Goal: Navigation & Orientation: Find specific page/section

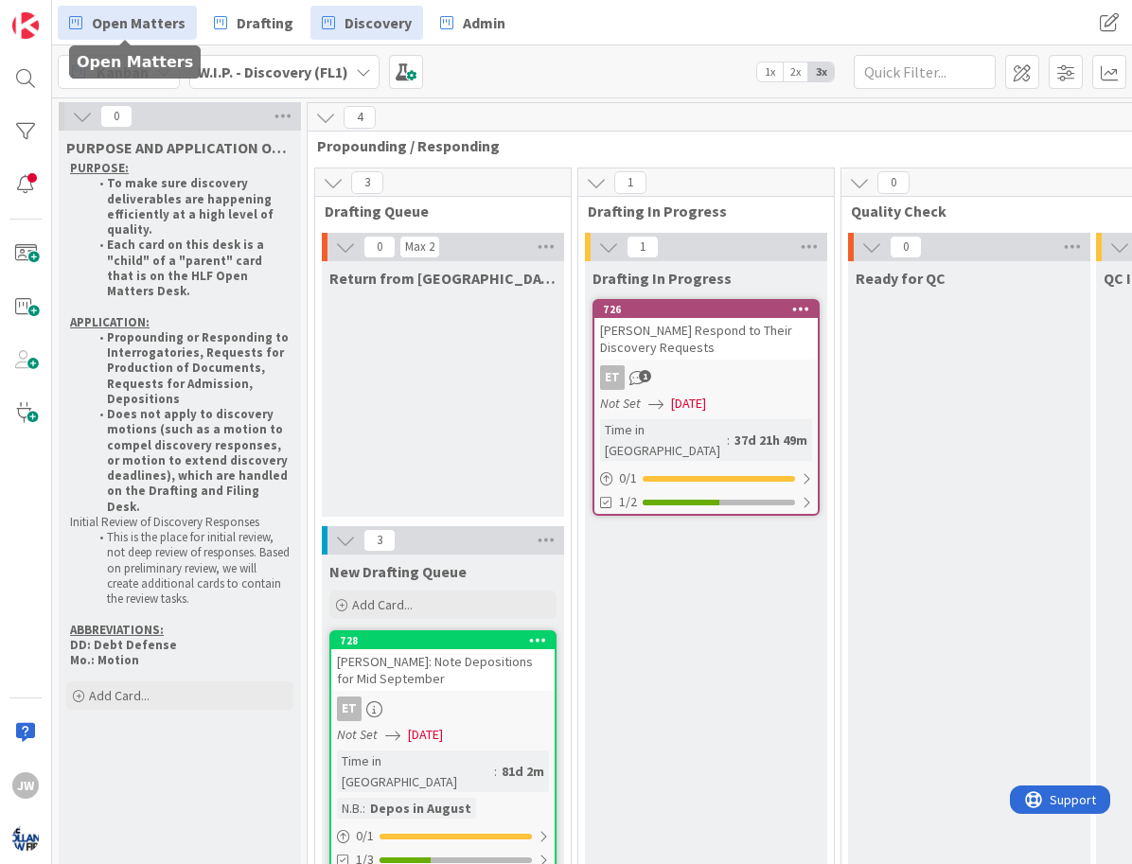
click at [137, 30] on span "Open Matters" at bounding box center [139, 22] width 94 height 23
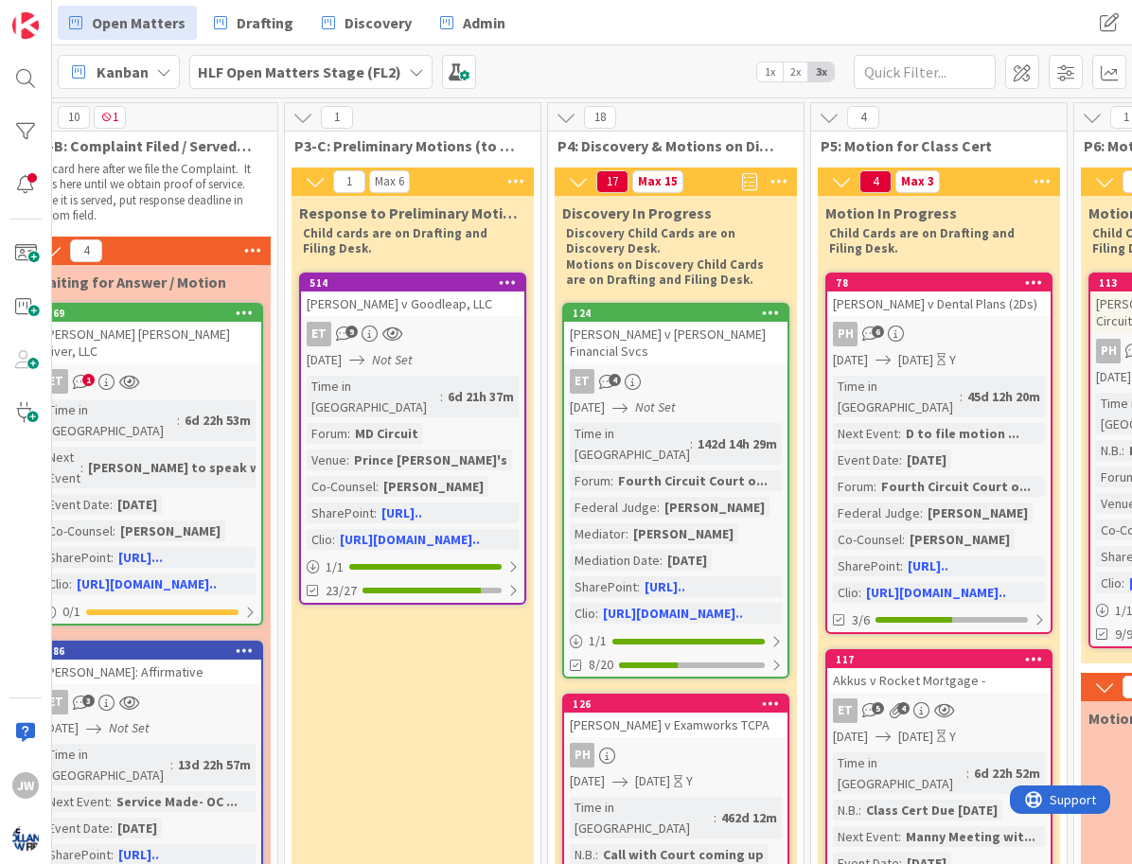
scroll to position [0, 1189]
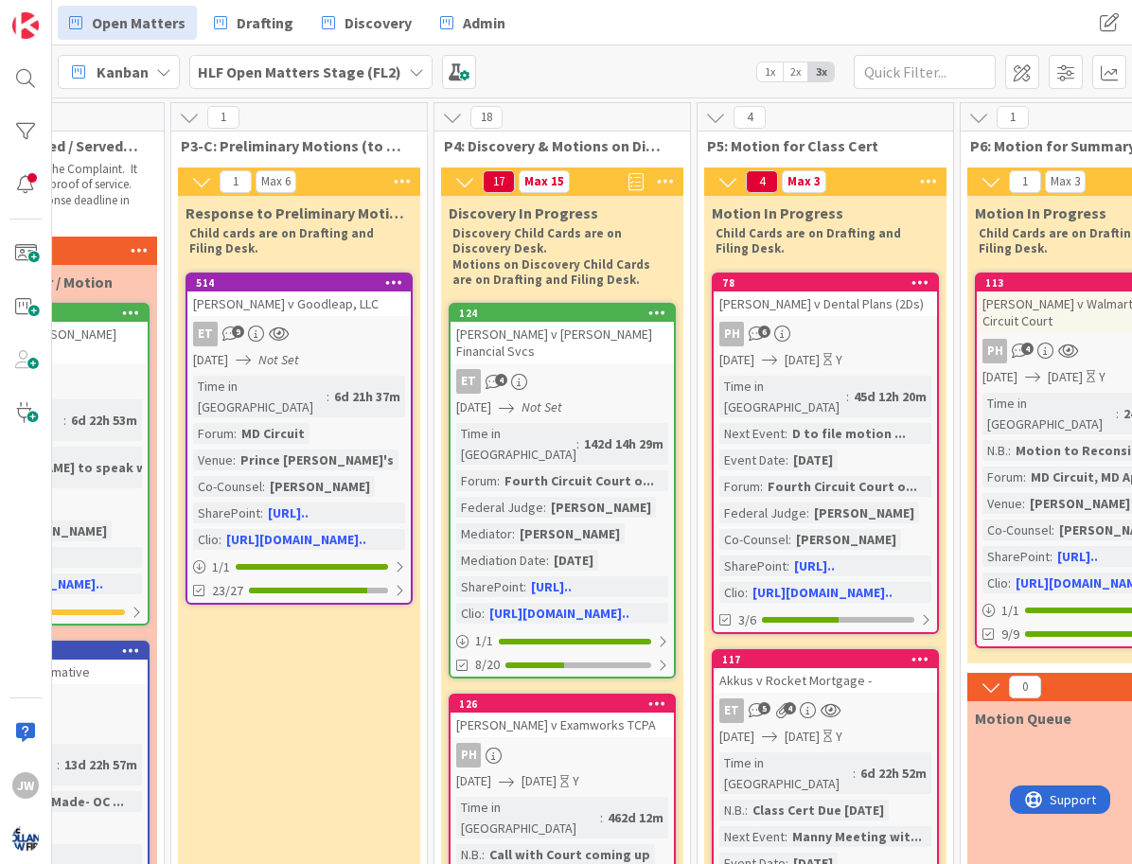
click at [771, 80] on span "1x" at bounding box center [770, 71] width 26 height 19
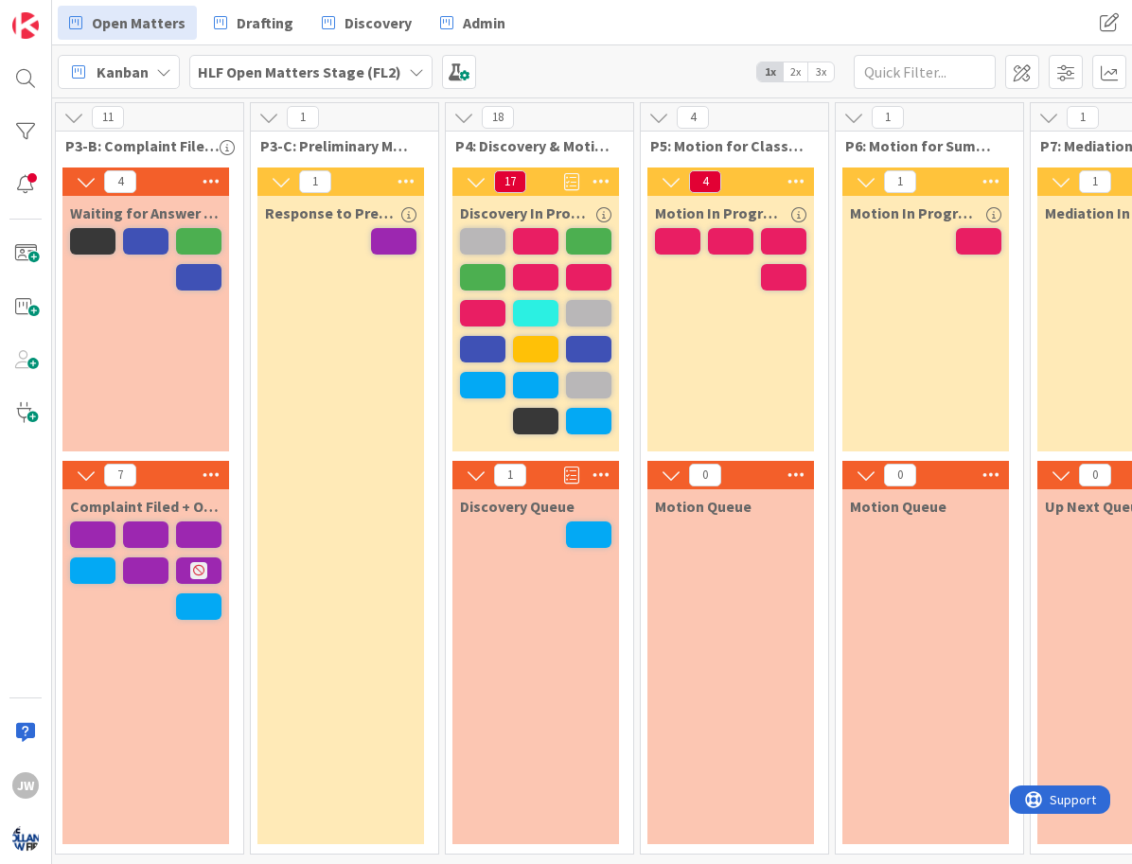
scroll to position [0, 755]
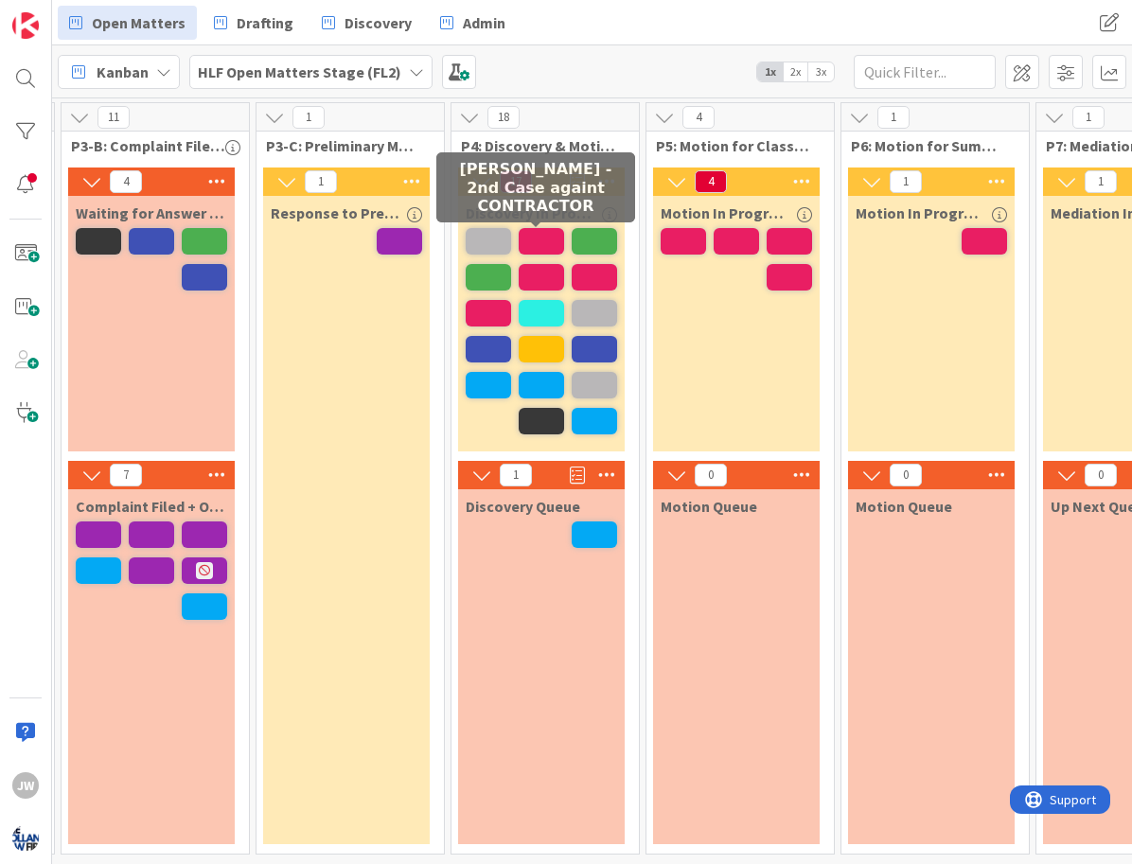
click at [511, 236] on span at bounding box center [488, 241] width 45 height 27
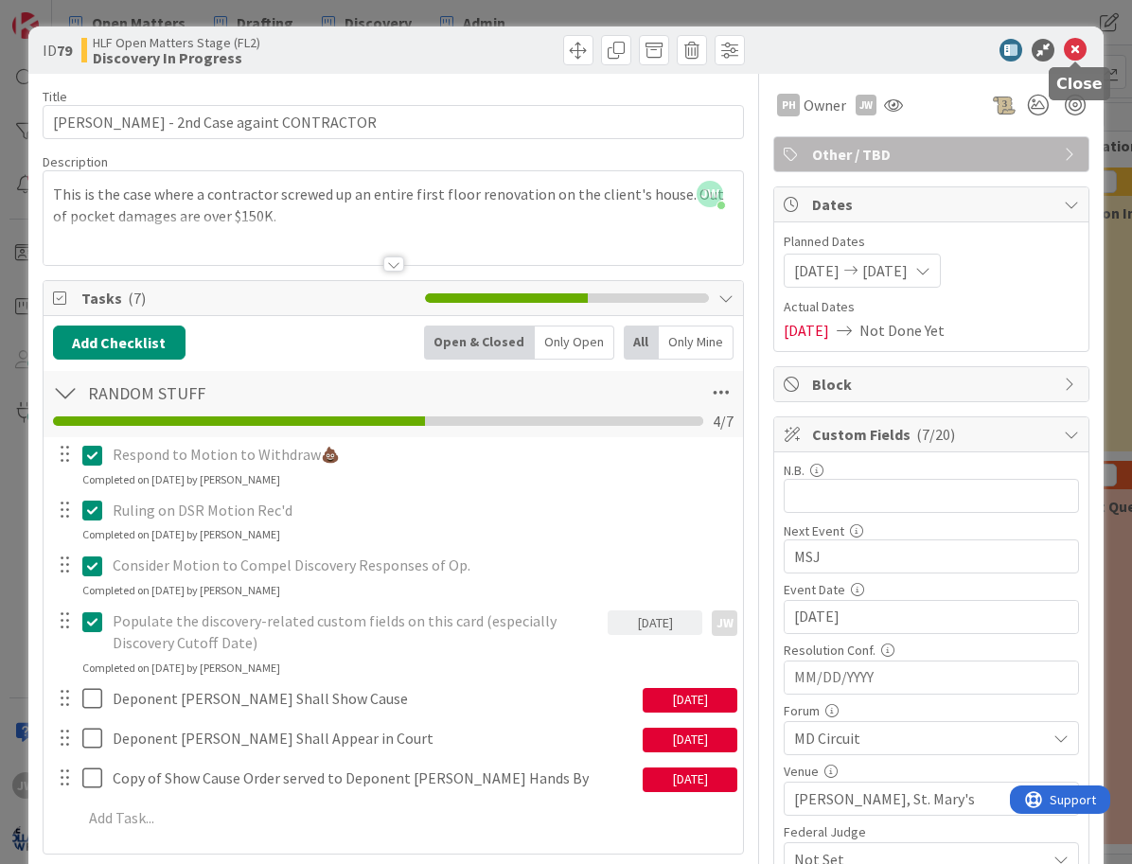
click at [1082, 52] on icon at bounding box center [1075, 50] width 23 height 23
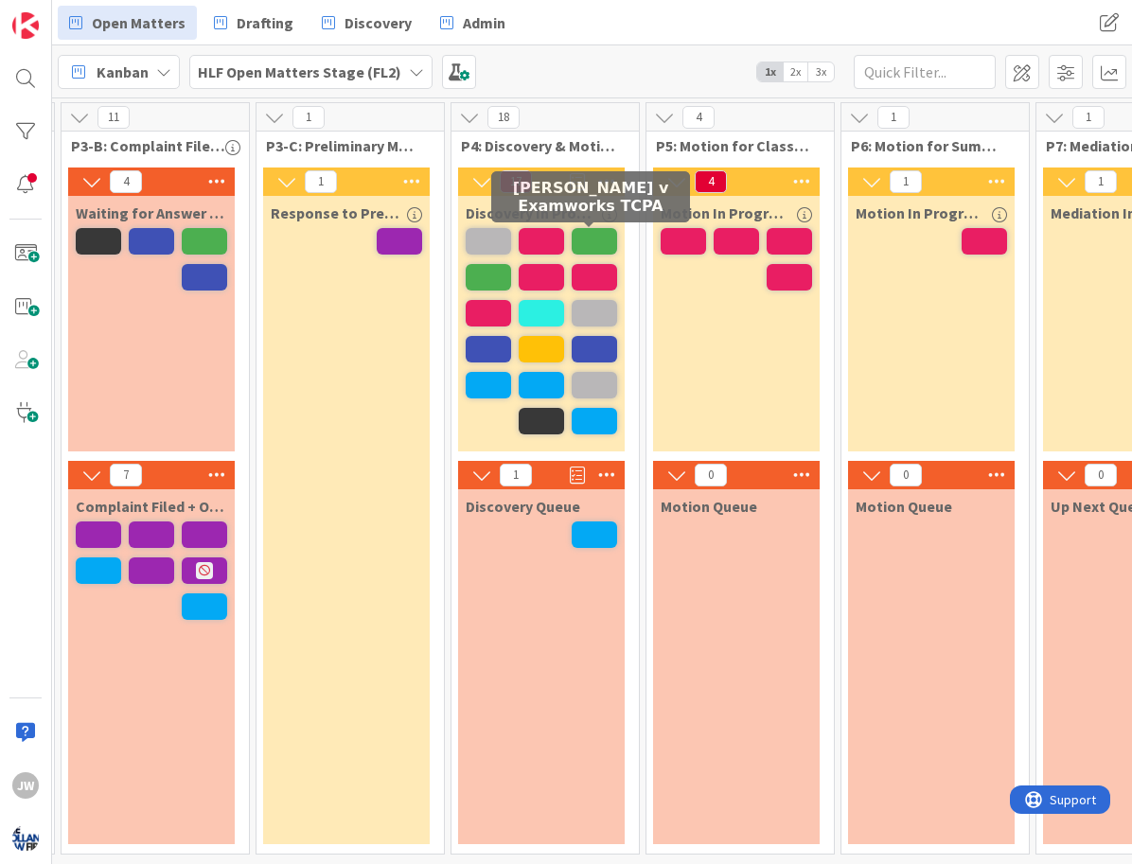
click at [564, 234] on span at bounding box center [541, 241] width 45 height 27
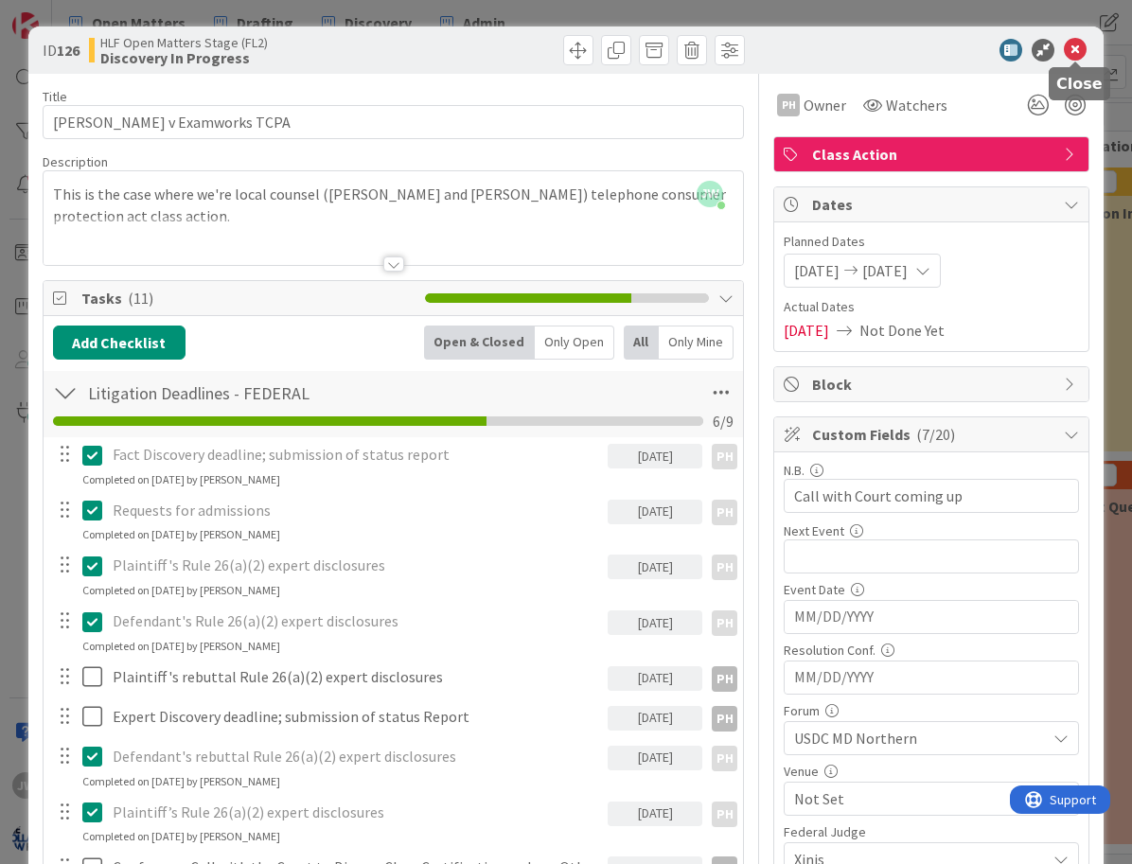
drag, startPoint x: 1074, startPoint y: 54, endPoint x: 1048, endPoint y: 68, distance: 30.1
click at [1071, 53] on icon at bounding box center [1075, 50] width 23 height 23
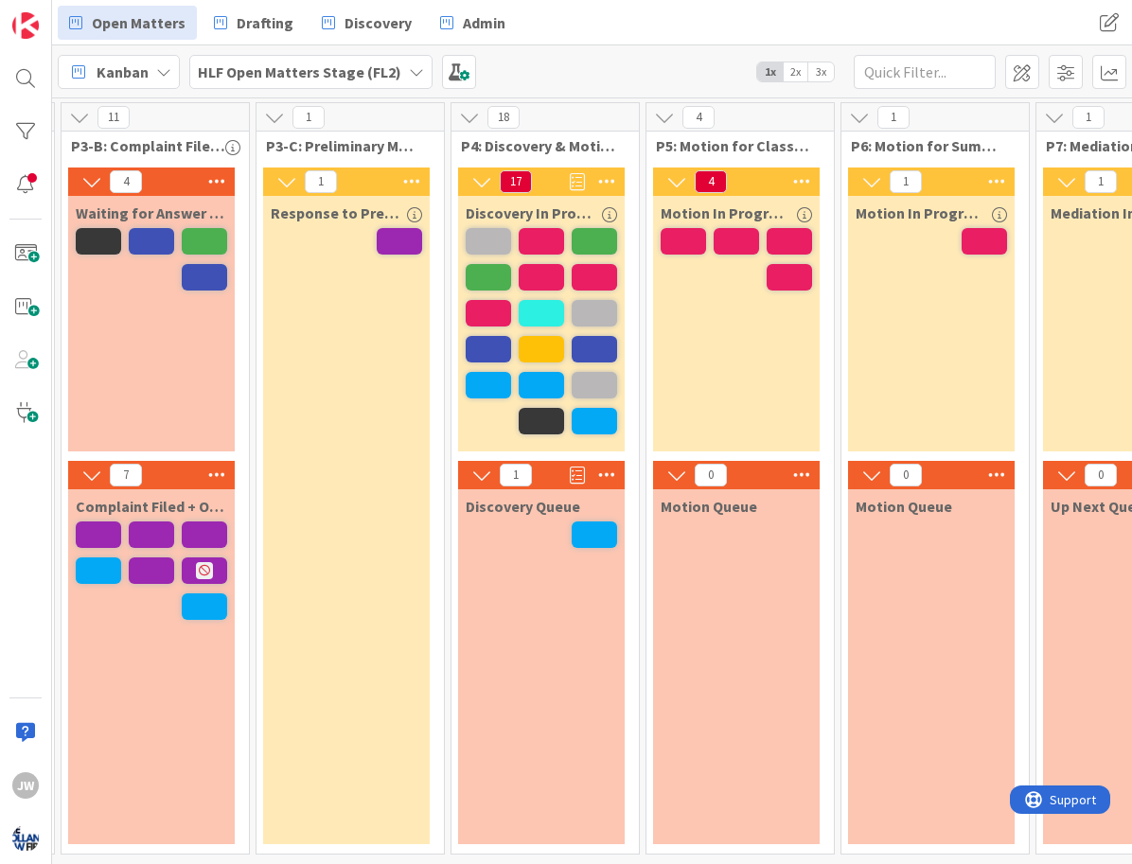
click at [796, 72] on span "2x" at bounding box center [796, 71] width 26 height 19
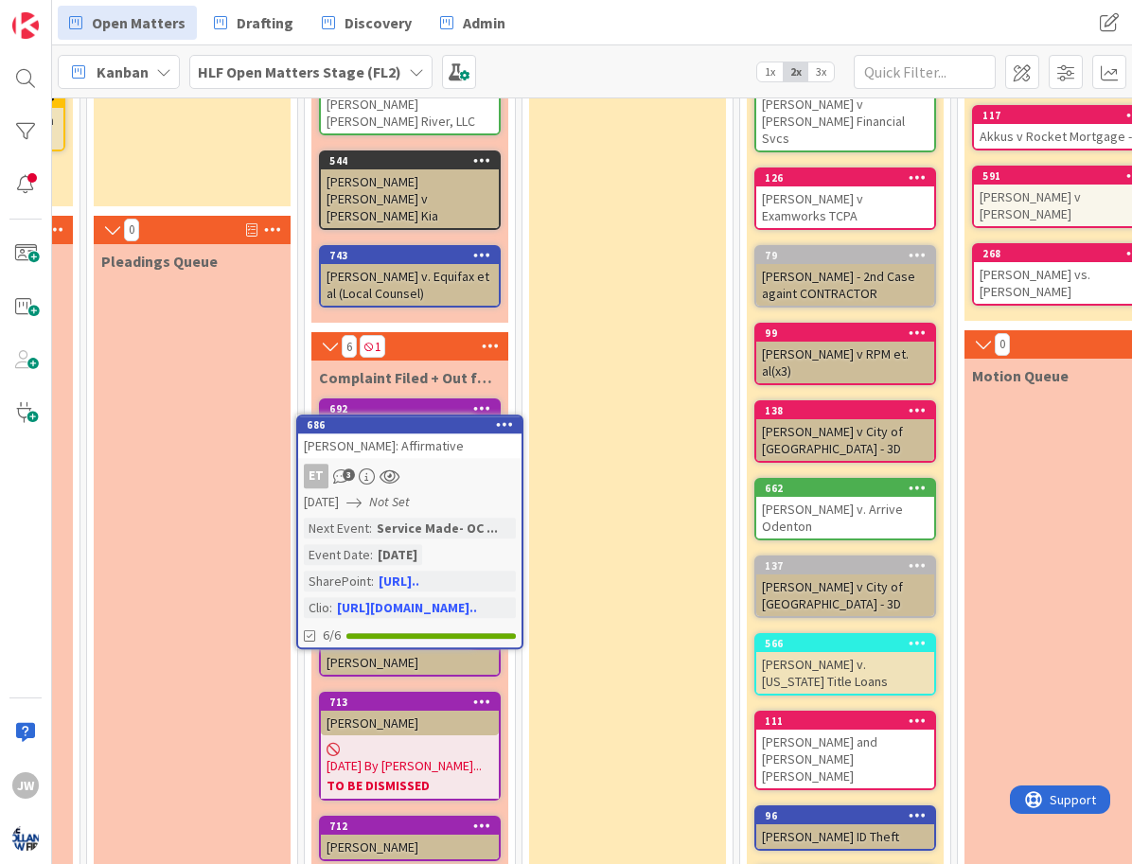
scroll to position [245, 609]
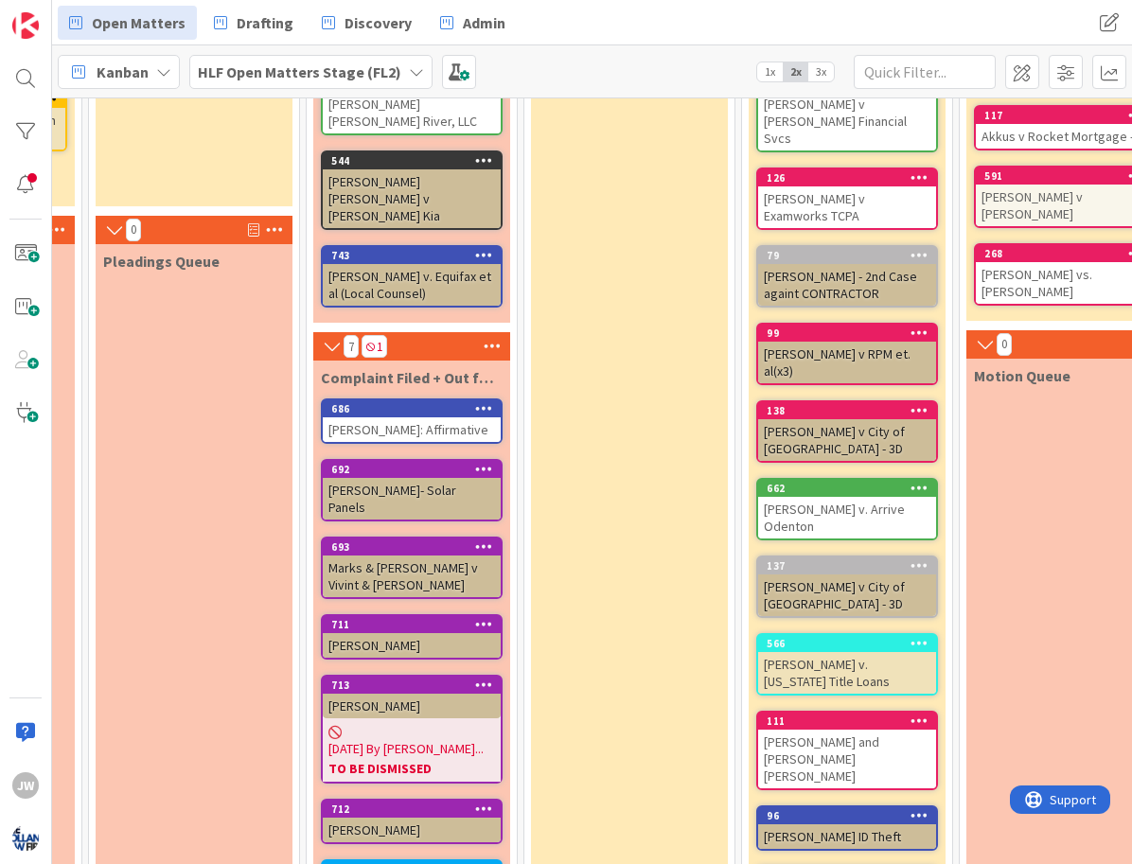
click at [823, 74] on span "3x" at bounding box center [821, 71] width 26 height 19
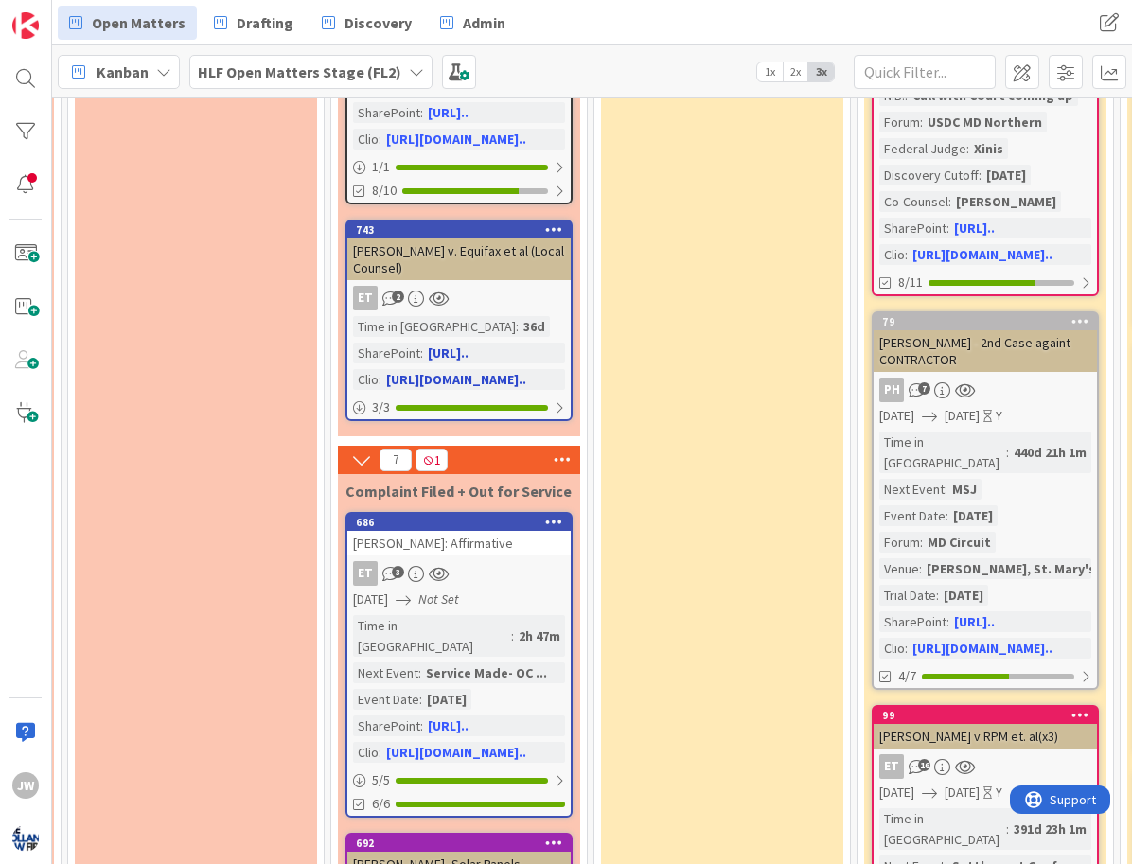
scroll to position [795, 767]
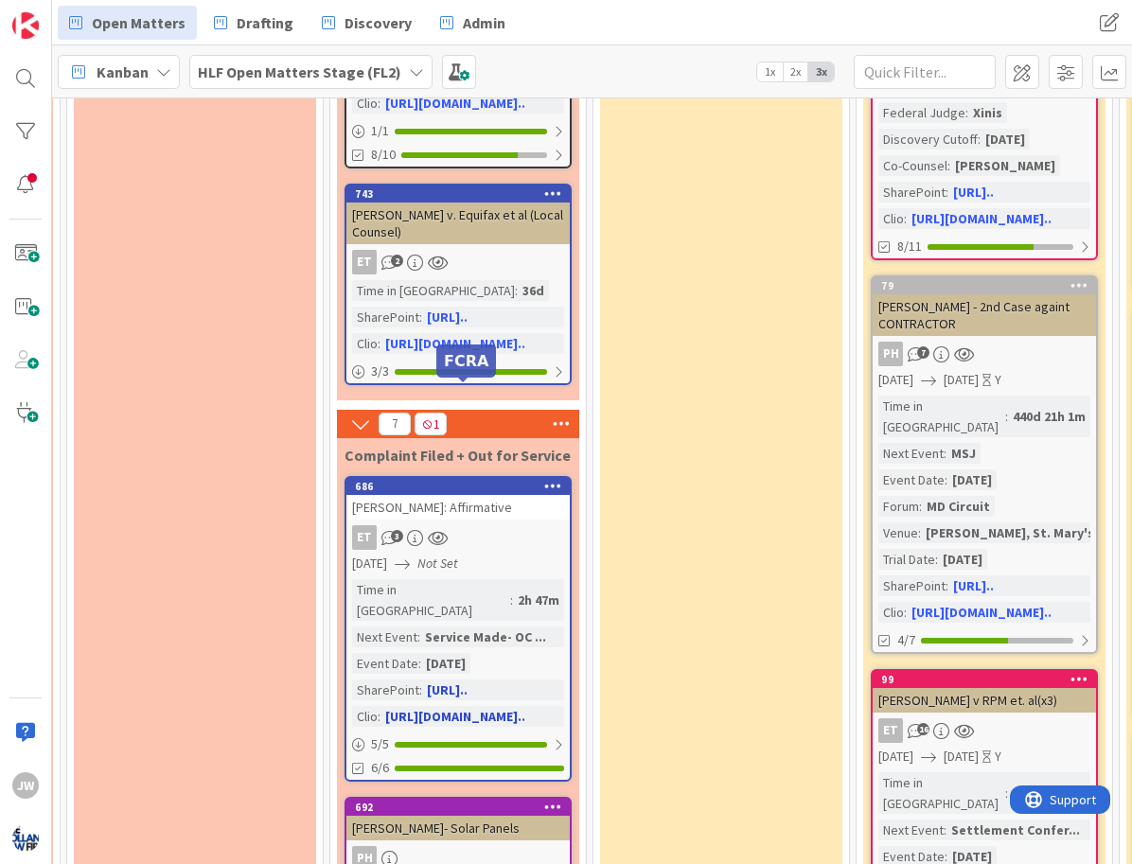
click at [473, 480] on div "686" at bounding box center [462, 486] width 215 height 13
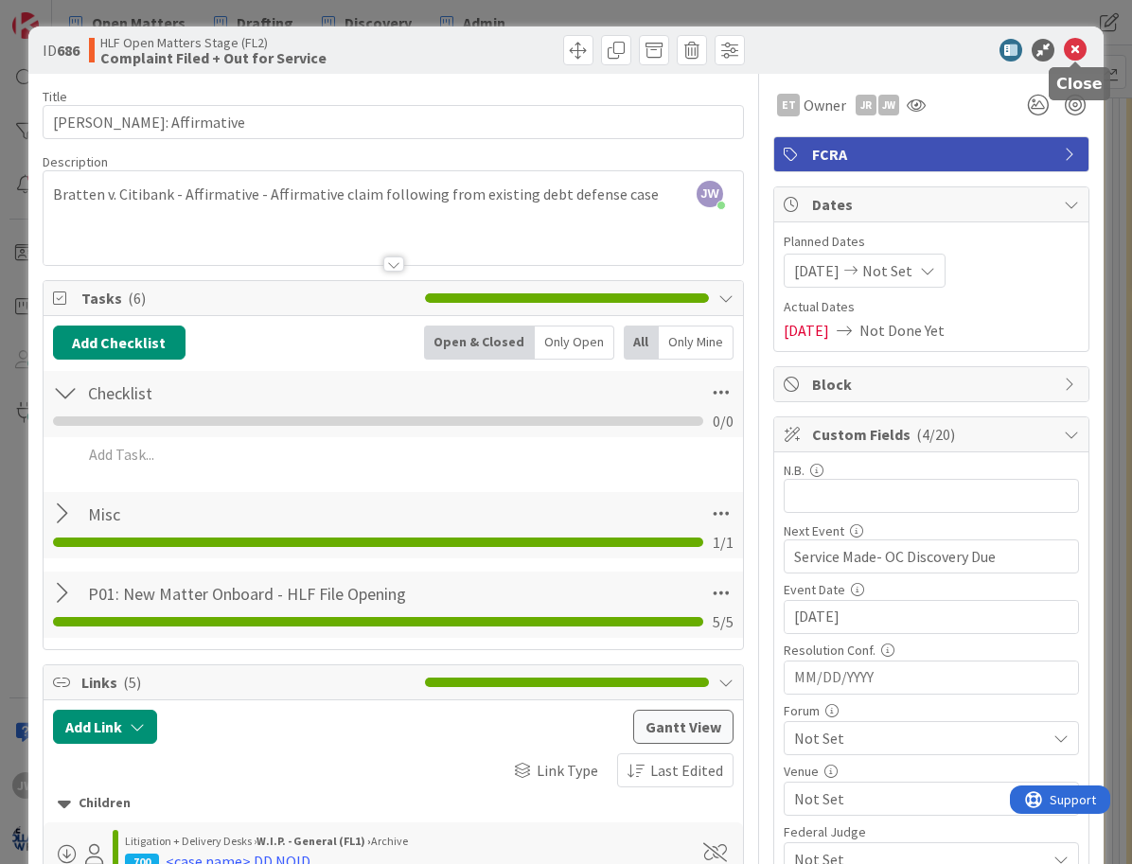
click at [1072, 47] on icon at bounding box center [1075, 50] width 23 height 23
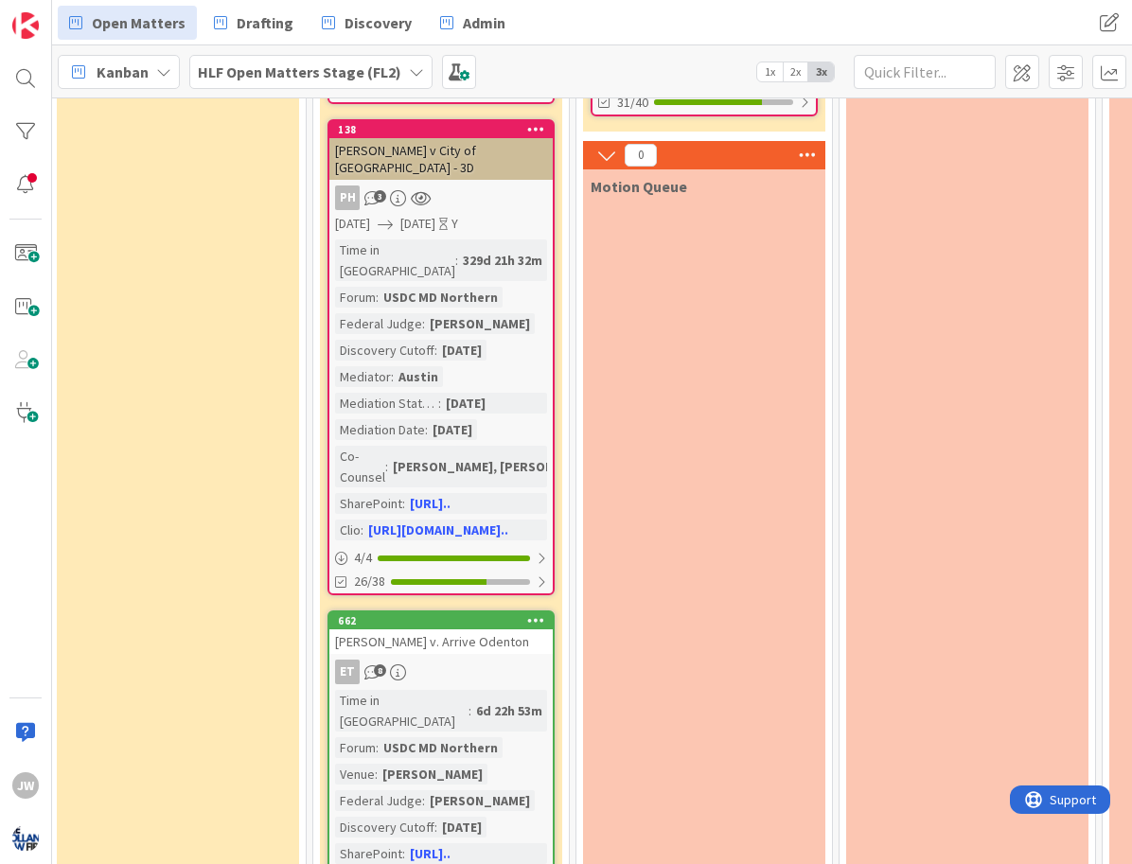
scroll to position [1817, 1310]
